Goal: Information Seeking & Learning: Learn about a topic

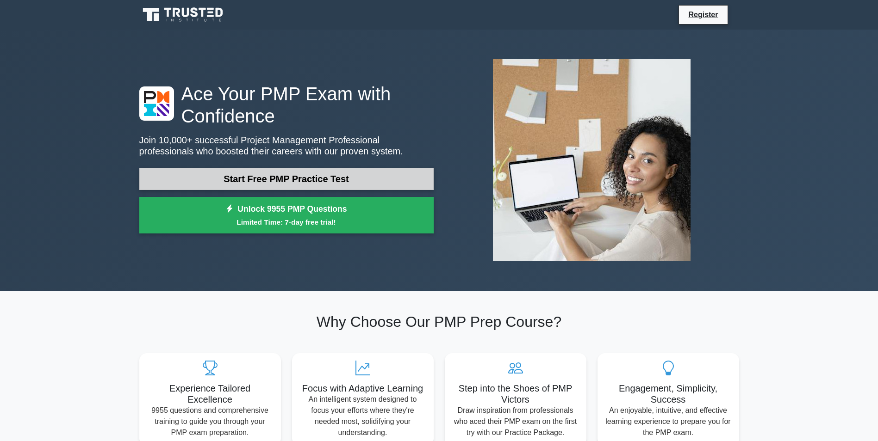
click at [334, 180] on link "Start Free PMP Practice Test" at bounding box center [286, 179] width 294 height 22
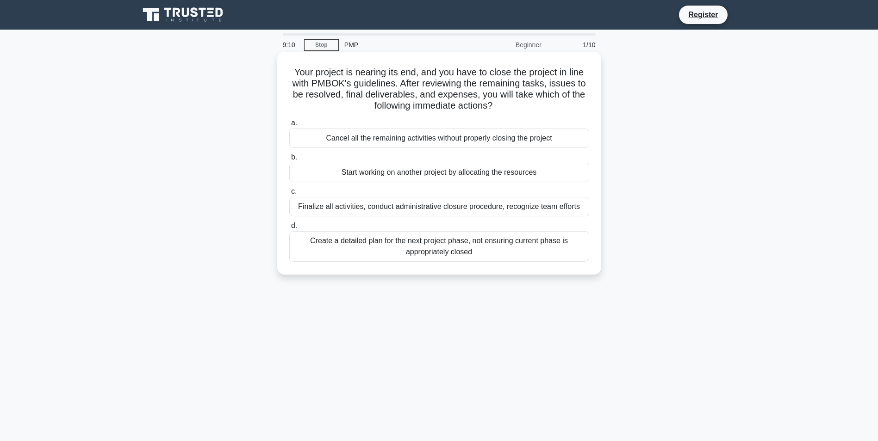
click at [339, 202] on div "Finalize all activities, conduct administrative closure procedure, recognize te…" at bounding box center [439, 206] width 300 height 19
click at [289, 195] on input "c. Finalize all activities, conduct administrative closure procedure, recognize…" at bounding box center [289, 192] width 0 height 6
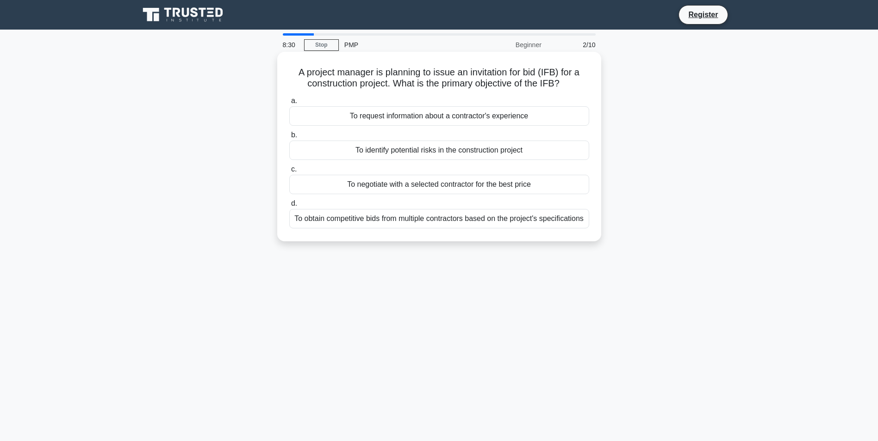
click at [420, 223] on div "To obtain competitive bids from multiple contractors based on the project's spe…" at bounding box center [439, 218] width 300 height 19
click at [289, 207] on input "d. To obtain competitive bids from multiple contractors based on the project's …" at bounding box center [289, 204] width 0 height 6
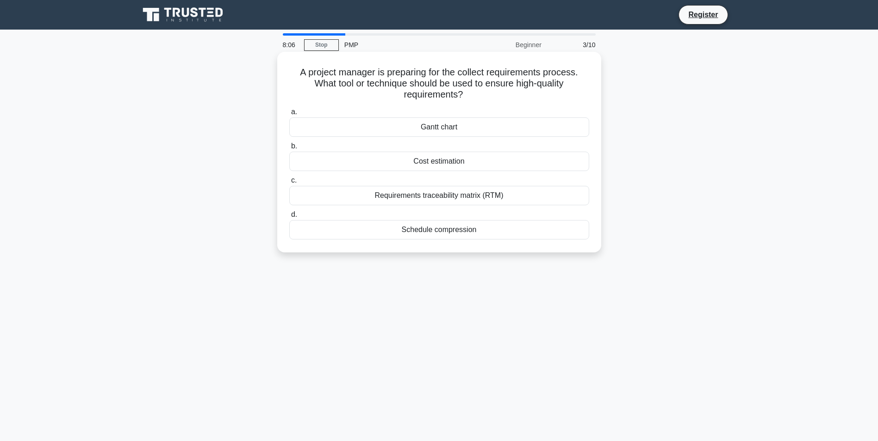
click at [422, 198] on div "Requirements traceability matrix (RTM)" at bounding box center [439, 195] width 300 height 19
click at [289, 184] on input "c. Requirements traceability matrix (RTM)" at bounding box center [289, 181] width 0 height 6
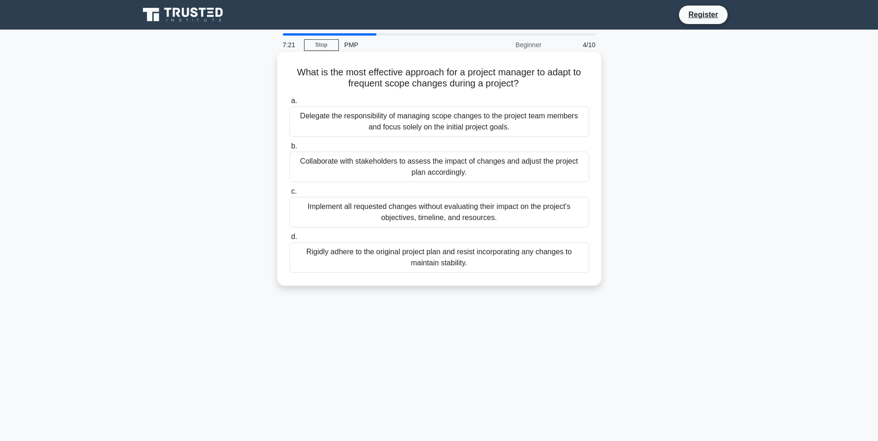
click at [453, 166] on div "Collaborate with stakeholders to assess the impact of changes and adjust the pr…" at bounding box center [439, 167] width 300 height 31
click at [289, 149] on input "b. Collaborate with stakeholders to assess the impact of changes and adjust the…" at bounding box center [289, 146] width 0 height 6
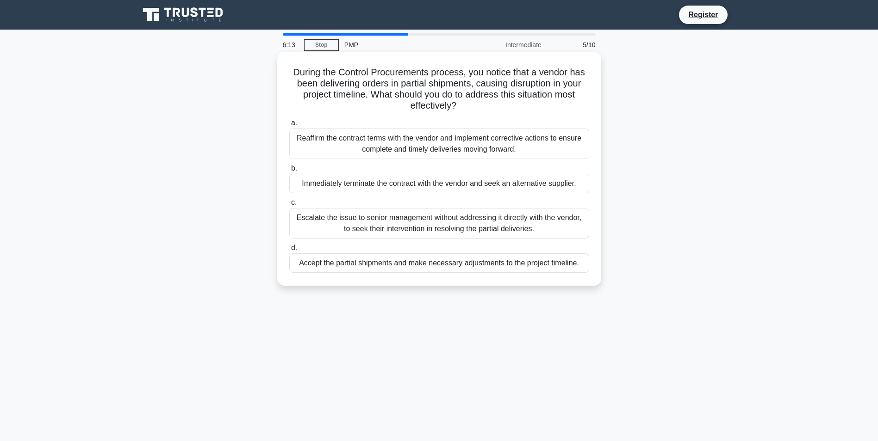
click at [422, 148] on div "Reaffirm the contract terms with the vendor and implement corrective actions to…" at bounding box center [439, 144] width 300 height 31
click at [289, 126] on input "a. Reaffirm the contract terms with the vendor and implement corrective actions…" at bounding box center [289, 123] width 0 height 6
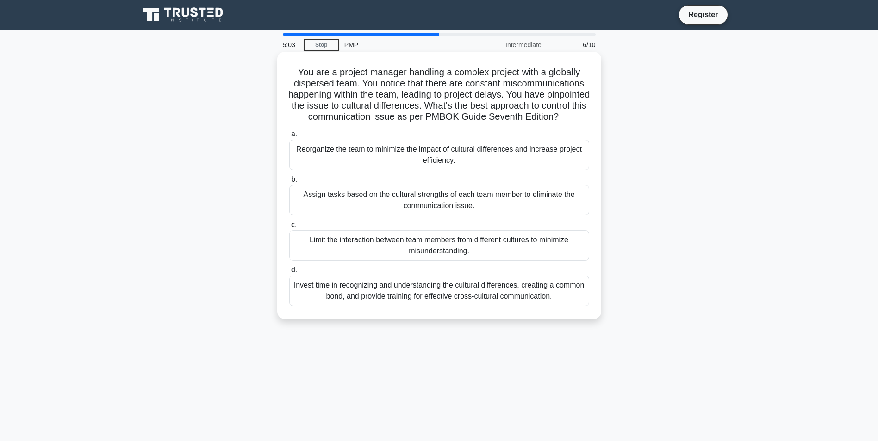
click at [445, 213] on div "Assign tasks based on the cultural strengths of each team member to eliminate t…" at bounding box center [439, 200] width 300 height 31
click at [289, 183] on input "b. Assign tasks based on the cultural strengths of each team member to eliminat…" at bounding box center [289, 180] width 0 height 6
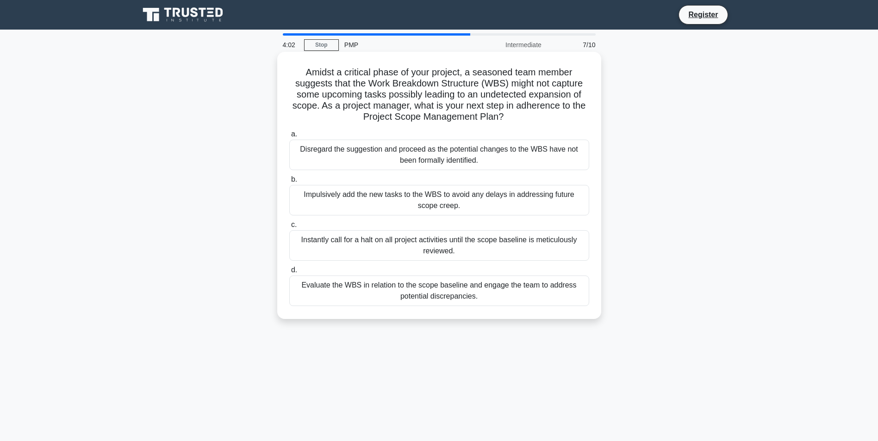
click at [450, 289] on div "Evaluate the WBS in relation to the scope baseline and engage the team to addre…" at bounding box center [439, 291] width 300 height 31
click at [289, 273] on input "d. Evaluate the WBS in relation to the scope baseline and engage the team to ad…" at bounding box center [289, 270] width 0 height 6
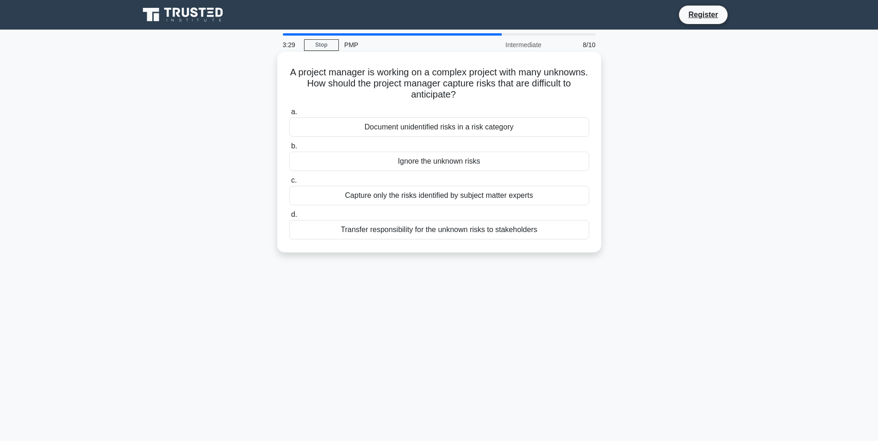
click at [463, 199] on div "Capture only the risks identified by subject matter experts" at bounding box center [439, 195] width 300 height 19
click at [289, 184] on input "c. Capture only the risks identified by subject matter experts" at bounding box center [289, 181] width 0 height 6
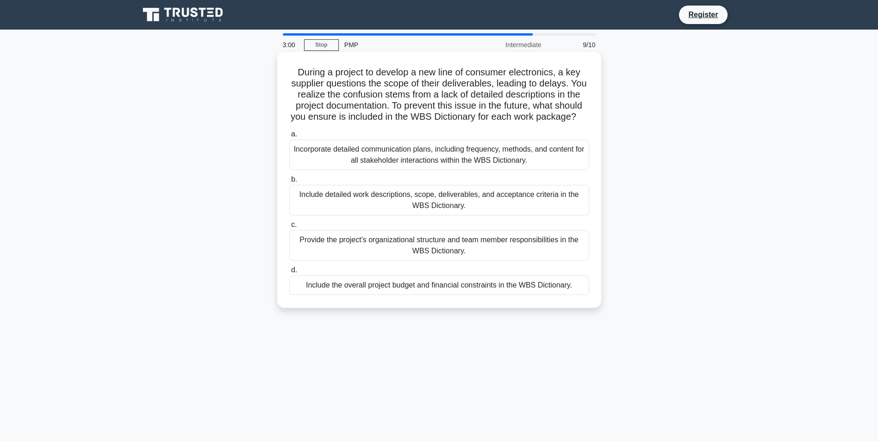
click at [436, 215] on div "Include detailed work descriptions, scope, deliverables, and acceptance criteri…" at bounding box center [439, 200] width 300 height 31
click at [289, 183] on input "b. Include detailed work descriptions, scope, deliverables, and acceptance crit…" at bounding box center [289, 180] width 0 height 6
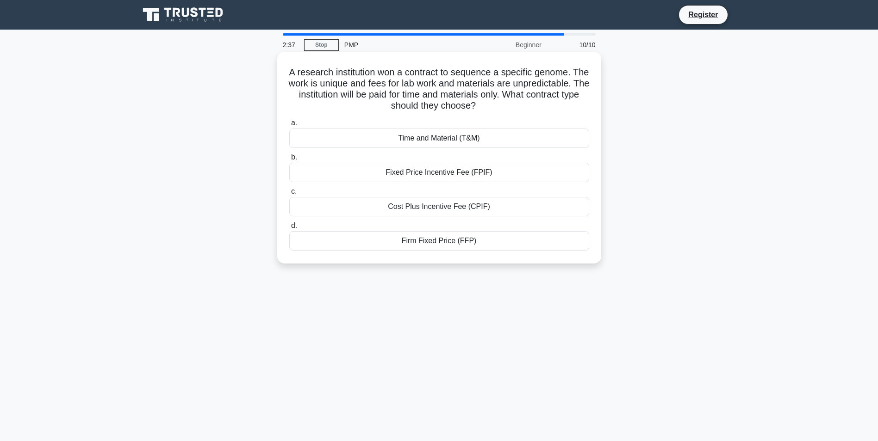
click at [461, 210] on div "Cost Plus Incentive Fee (CPIF)" at bounding box center [439, 206] width 300 height 19
click at [289, 195] on input "c. Cost Plus Incentive Fee (CPIF)" at bounding box center [289, 192] width 0 height 6
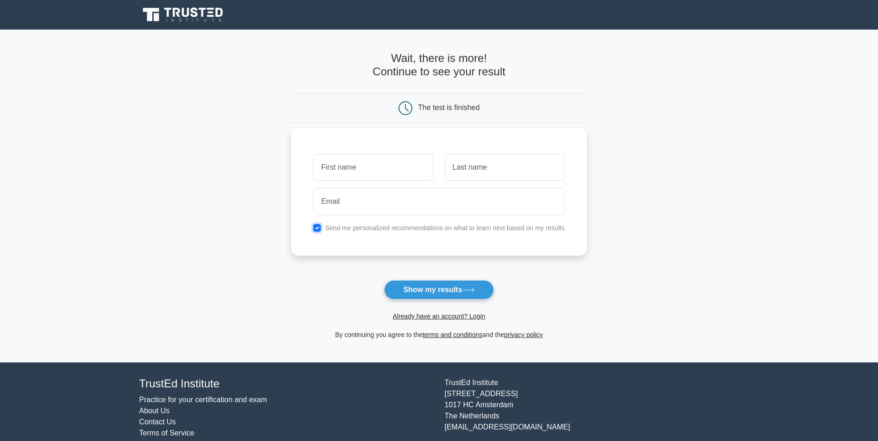
click at [316, 228] on input "checkbox" at bounding box center [316, 227] width 7 height 7
checkbox input "false"
click at [453, 290] on button "Show my results" at bounding box center [438, 289] width 109 height 19
click at [354, 167] on input "text" at bounding box center [373, 167] width 120 height 27
type input "MANOJ"
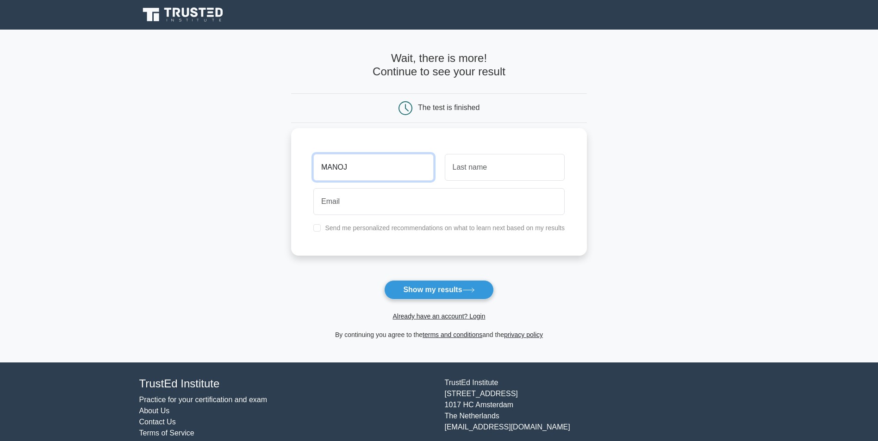
type input "KARA"
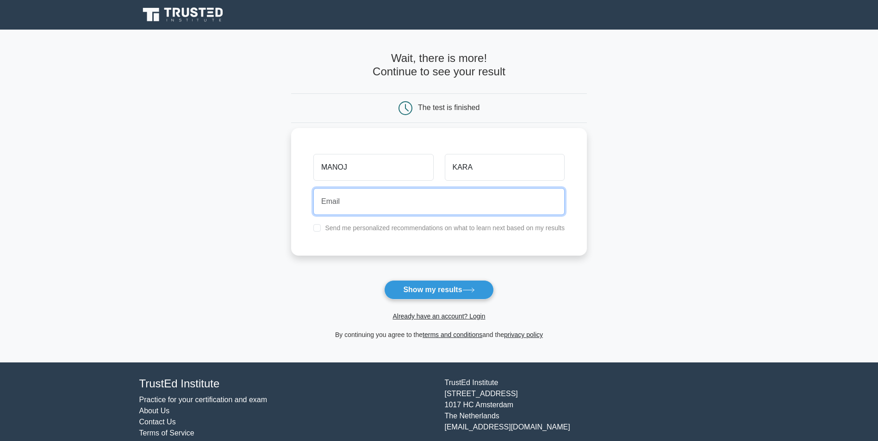
click at [361, 204] on input "email" at bounding box center [438, 201] width 251 height 27
type input "manojhf@gmail.com"
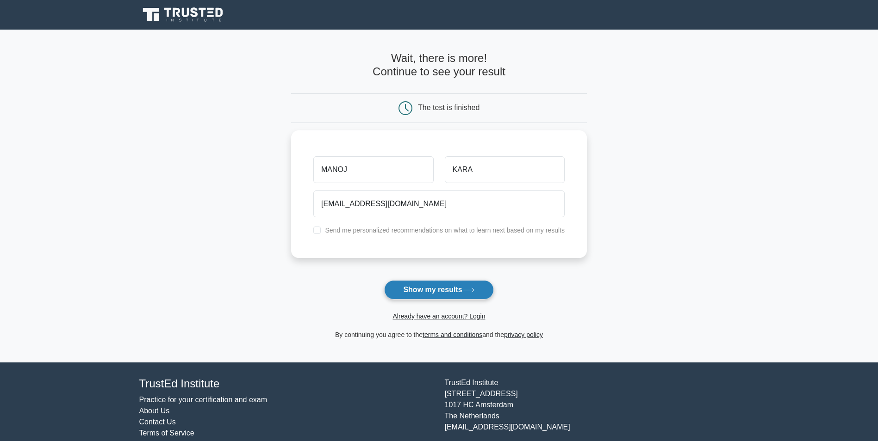
click at [423, 291] on button "Show my results" at bounding box center [438, 289] width 109 height 19
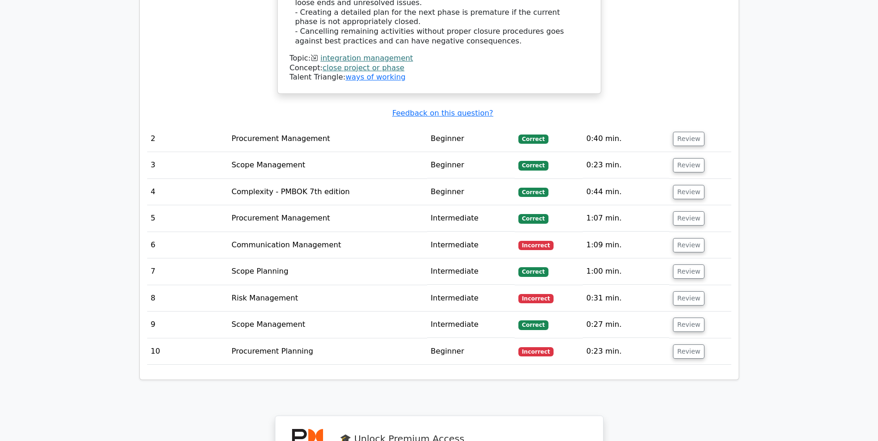
scroll to position [1249, 0]
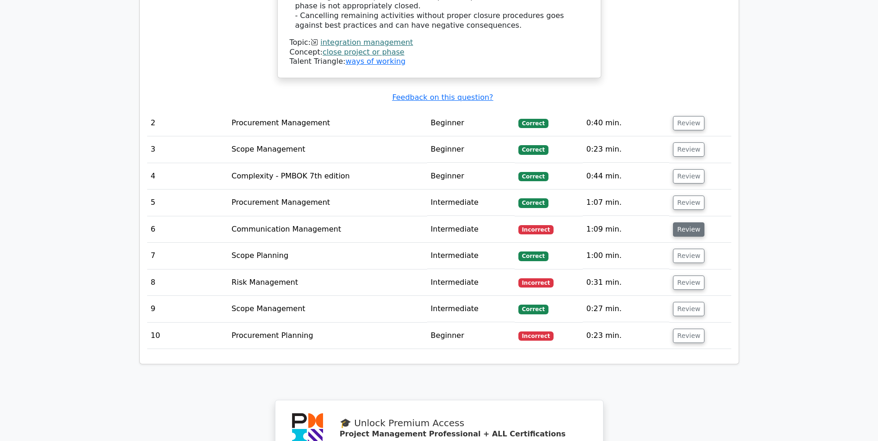
click at [689, 223] on button "Review" at bounding box center [688, 230] width 31 height 14
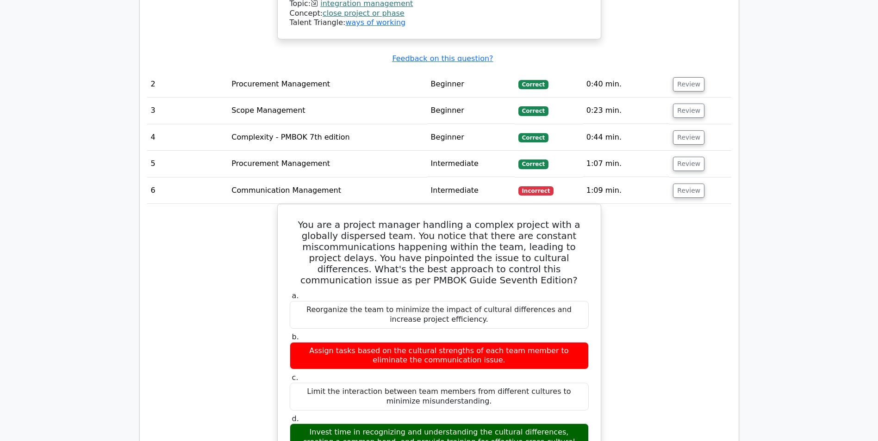
scroll to position [1203, 0]
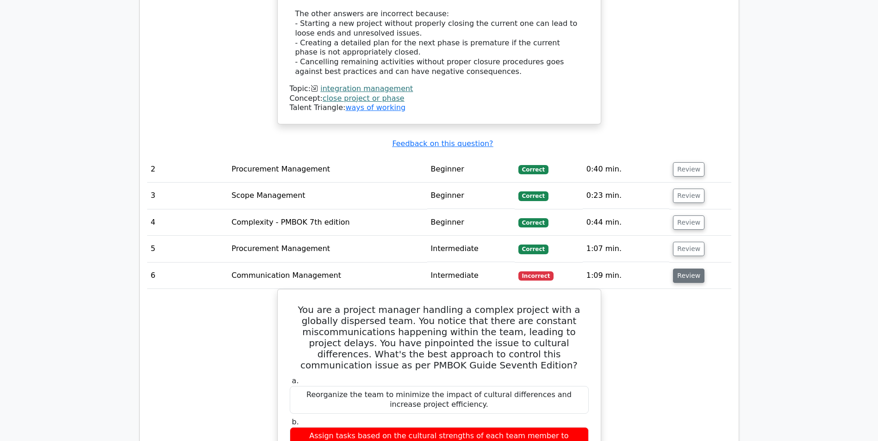
click at [683, 269] on button "Review" at bounding box center [688, 276] width 31 height 14
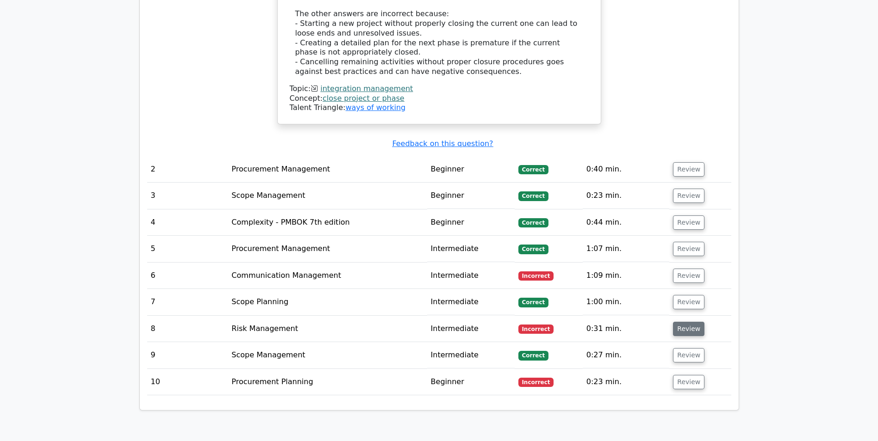
click at [688, 322] on button "Review" at bounding box center [688, 329] width 31 height 14
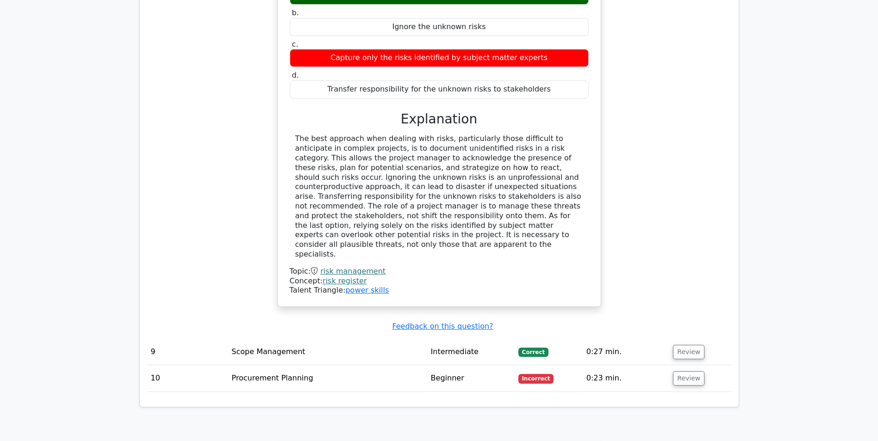
scroll to position [1758, 0]
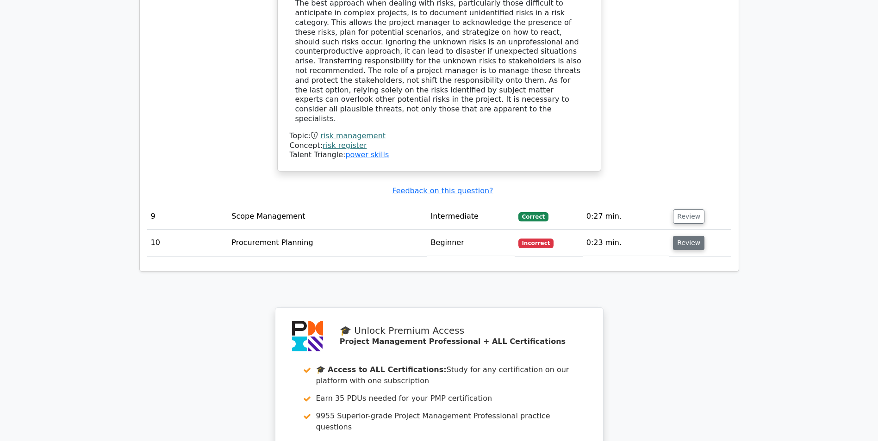
click at [687, 236] on button "Review" at bounding box center [688, 243] width 31 height 14
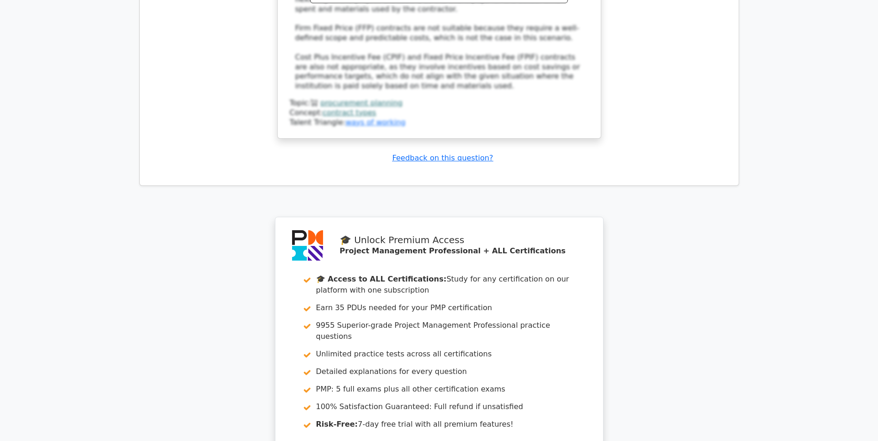
scroll to position [2452, 0]
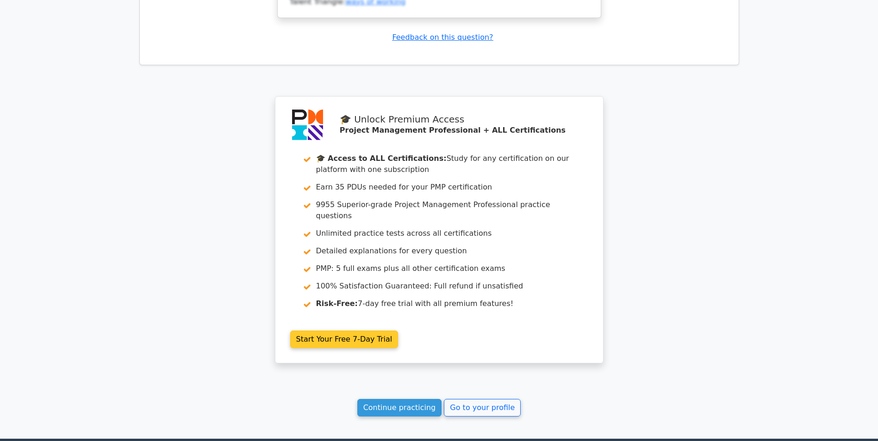
click at [331, 331] on link "Start Your Free 7-Day Trial" at bounding box center [344, 340] width 108 height 18
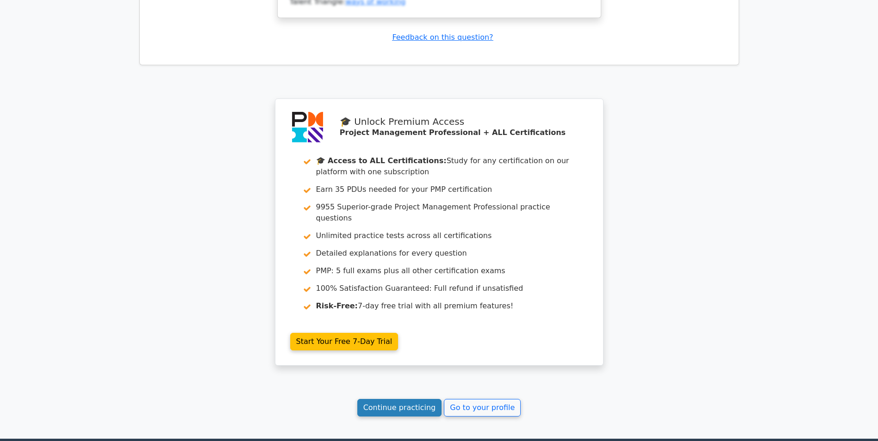
click at [400, 399] on link "Continue practicing" at bounding box center [399, 408] width 85 height 18
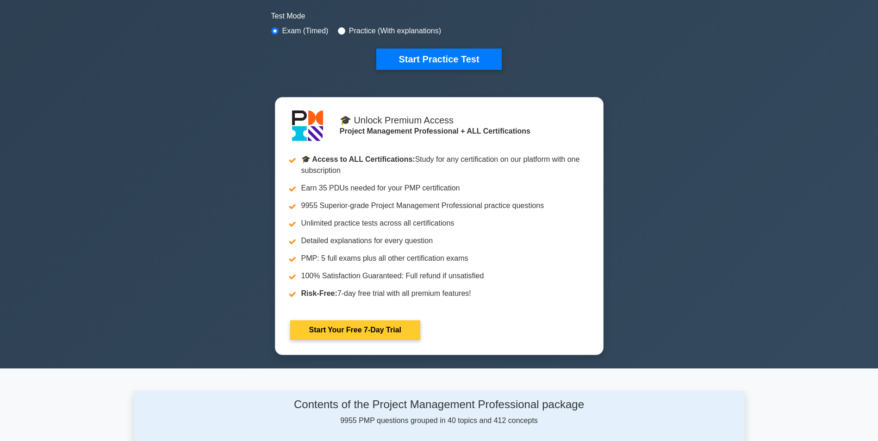
scroll to position [324, 0]
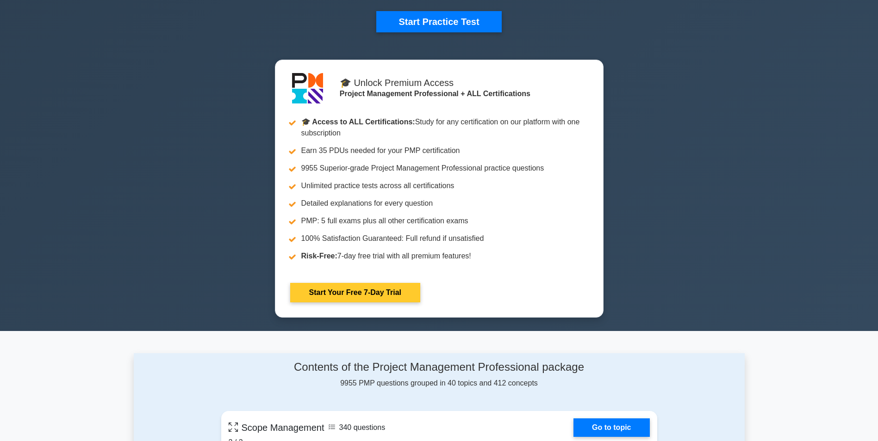
click at [352, 288] on link "Start Your Free 7-Day Trial" at bounding box center [355, 292] width 130 height 19
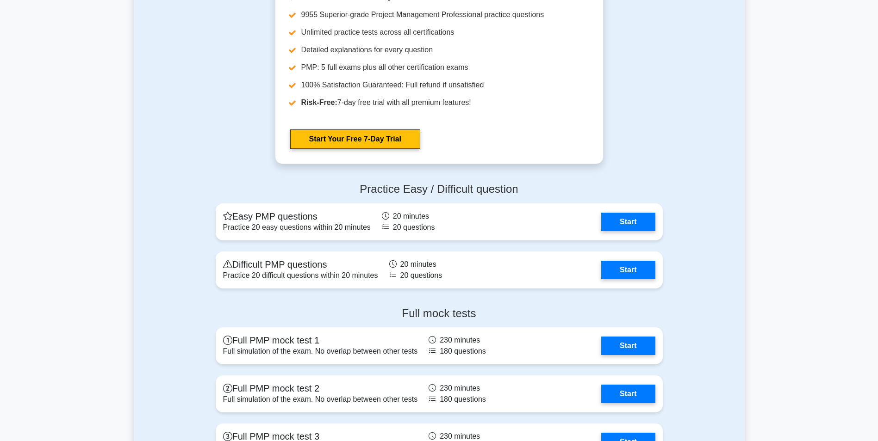
scroll to position [2915, 0]
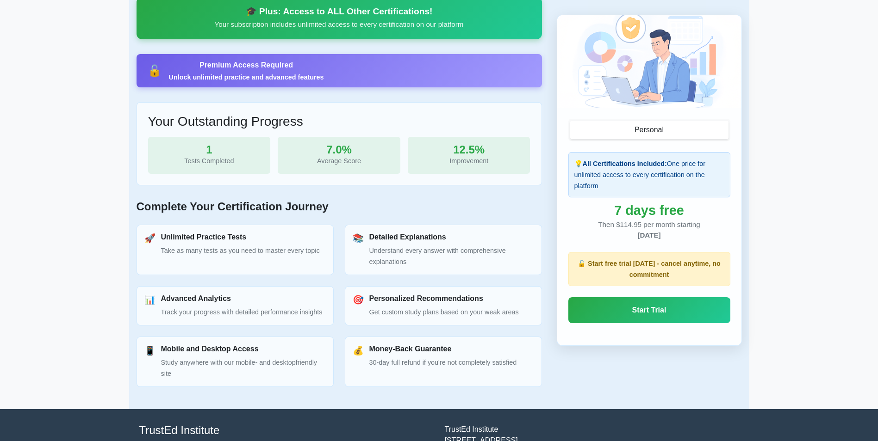
scroll to position [319, 0]
